Goal: Task Accomplishment & Management: Manage account settings

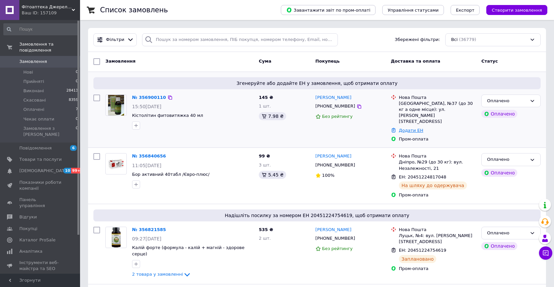
click at [406, 128] on link "Додати ЕН" at bounding box center [411, 130] width 24 height 5
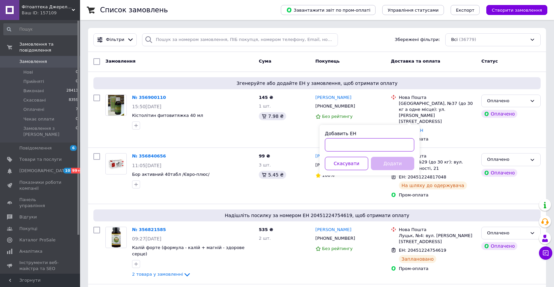
click at [366, 147] on input "Добавить ЕН" at bounding box center [369, 144] width 89 height 13
paste input "20451225258314"
type input "20451225258314"
click at [385, 161] on button "Додати" at bounding box center [392, 163] width 43 height 13
